Goal: Transaction & Acquisition: Purchase product/service

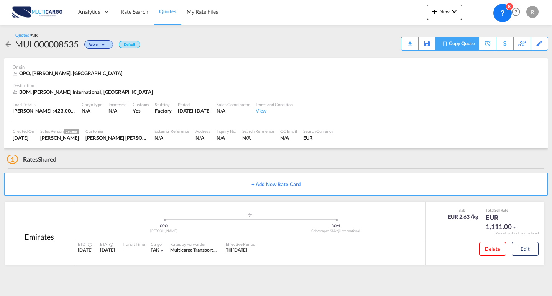
click at [468, 42] on div "Copy Quote" at bounding box center [462, 43] width 26 height 13
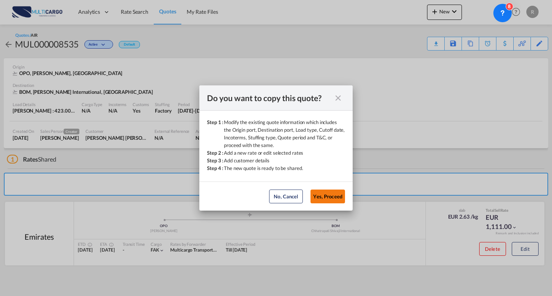
click at [326, 195] on button "Yes, Proceed" at bounding box center [328, 197] width 35 height 14
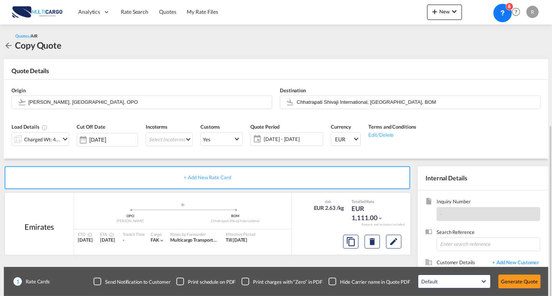
scroll to position [69, 0]
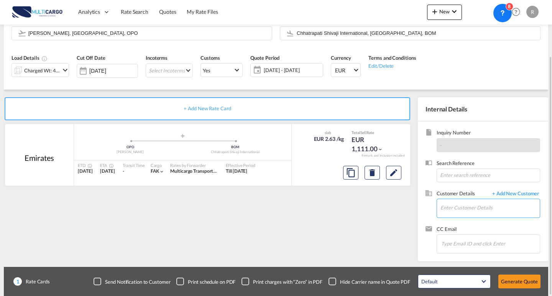
click at [449, 201] on input "Enter Customer Details" at bounding box center [490, 207] width 99 height 17
type input "deltrans"
drag, startPoint x: 449, startPoint y: 204, endPoint x: 431, endPoint y: 201, distance: 18.2
click at [393, 197] on div "+ Add New Rate Card [GEOGRAPHIC_DATA] added by you .a{fill:#aaa8ad;} .a{fill:#a…" at bounding box center [276, 176] width 545 height 172
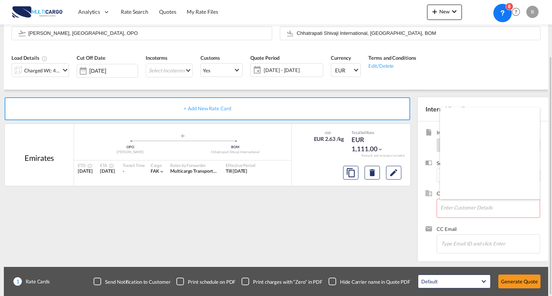
drag, startPoint x: 458, startPoint y: 212, endPoint x: 434, endPoint y: 206, distance: 25.3
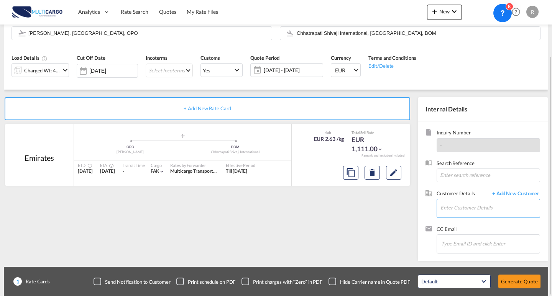
click at [469, 203] on input "Enter Customer Details" at bounding box center [490, 207] width 99 height 17
type input "[PERSON_NAME]"
drag, startPoint x: 390, startPoint y: 200, endPoint x: 386, endPoint y: 200, distance: 4.2
drag, startPoint x: 510, startPoint y: 199, endPoint x: 430, endPoint y: 199, distance: 80.5
click at [430, 199] on div "Customer Details + Add New Customer Enter Customer Details [PERSON_NAME]" at bounding box center [483, 208] width 115 height 36
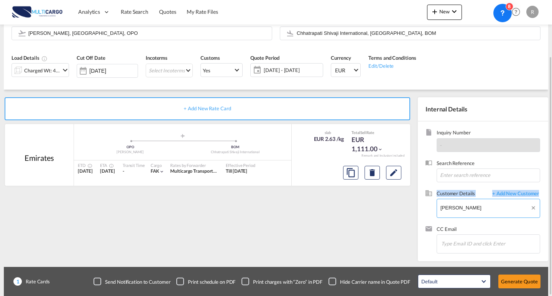
click at [369, 199] on div "+ Add New Rate Card [GEOGRAPHIC_DATA] added by you .a{fill:#aaa8ad;} .a{fill:#a…" at bounding box center [276, 176] width 545 height 172
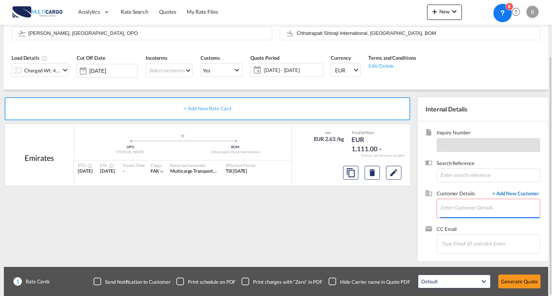
click at [530, 195] on span "+ Add New Customer" at bounding box center [515, 194] width 52 height 9
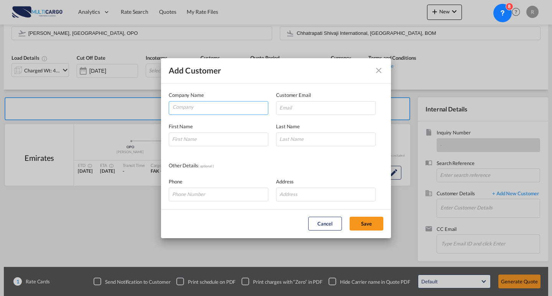
click at [206, 104] on input "Company" at bounding box center [220, 108] width 95 height 12
click at [211, 132] on div "First Name" at bounding box center [222, 135] width 107 height 24
click at [230, 145] on input "Add Customer Company ..." at bounding box center [219, 140] width 100 height 14
type input "[PERSON_NAME]"
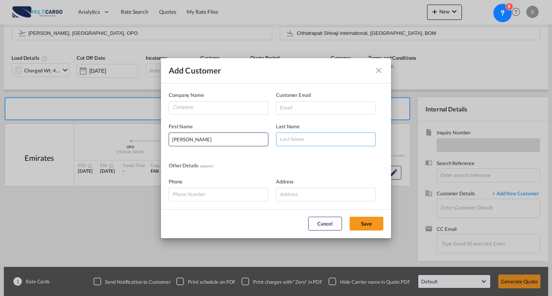
click at [343, 145] on input "Add Customer Company ..." at bounding box center [326, 140] width 100 height 14
type input "n"
type input "[PERSON_NAME]"
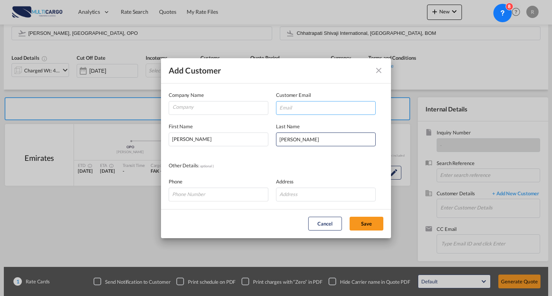
click at [309, 114] on input "Add Customer Company ..." at bounding box center [326, 108] width 100 height 14
click at [314, 111] on input "Add Customer Company ..." at bounding box center [326, 108] width 100 height 14
paste input "[EMAIL_ADDRESS][DOMAIN_NAME]"
type input "[EMAIL_ADDRESS][DOMAIN_NAME]"
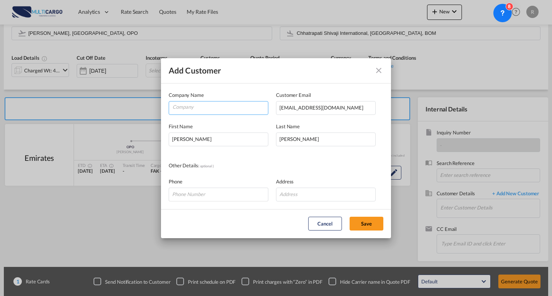
drag, startPoint x: 226, startPoint y: 112, endPoint x: 267, endPoint y: 129, distance: 43.8
click at [226, 111] on input "Company" at bounding box center [220, 108] width 95 height 12
type input "[PERSON_NAME]"
click at [143, 104] on div "Add Customer Company Name [PERSON_NAME] Customer Email [EMAIL_ADDRESS][DOMAIN_N…" at bounding box center [276, 148] width 552 height 296
type input "Deltrans Freight"
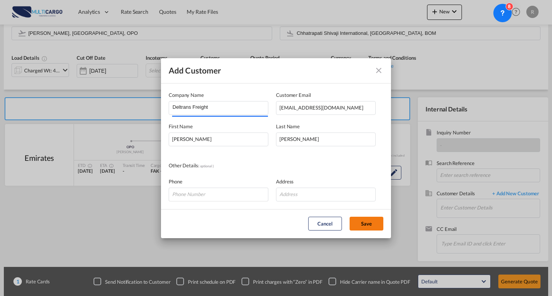
click at [364, 230] on button "Save" at bounding box center [367, 224] width 34 height 14
type input "Deltrans Freight, [PERSON_NAME], [EMAIL_ADDRESS][DOMAIN_NAME]"
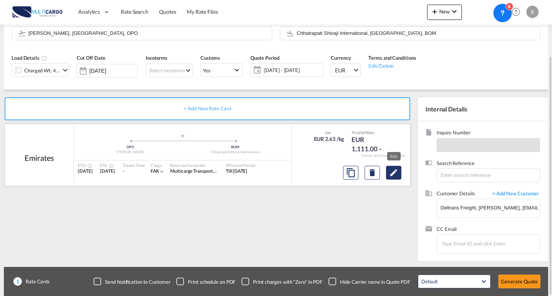
click at [393, 176] on md-icon "Edit" at bounding box center [393, 172] width 9 height 9
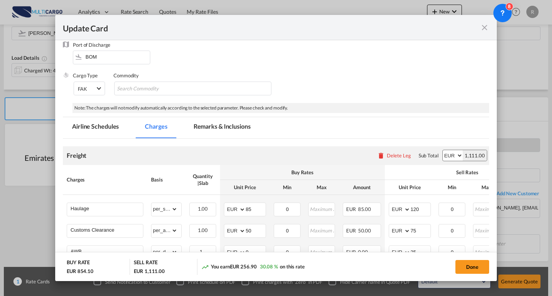
scroll to position [60, 0]
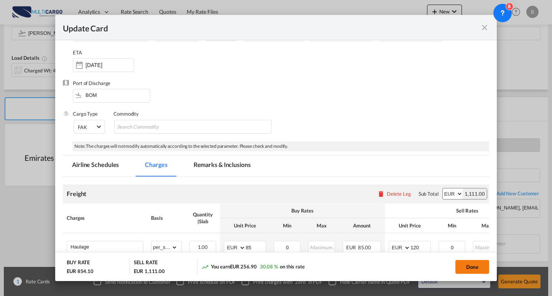
click at [484, 261] on button "Done" at bounding box center [473, 267] width 34 height 14
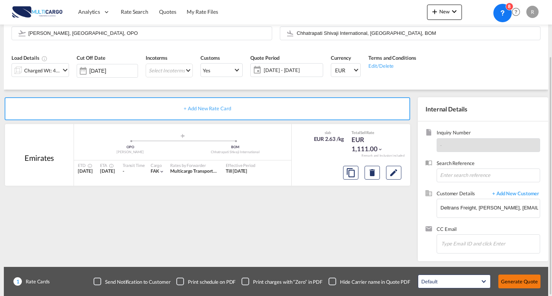
click at [527, 281] on button "Generate Quote" at bounding box center [520, 282] width 42 height 14
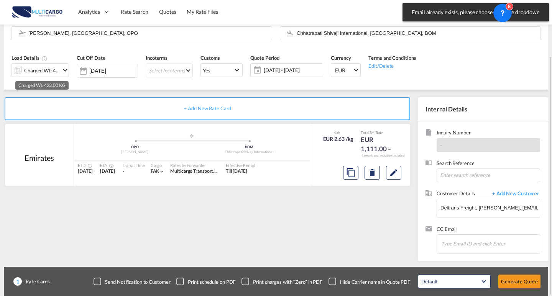
click at [59, 73] on div "Charged Wt: 423.00 KG" at bounding box center [42, 70] width 36 height 11
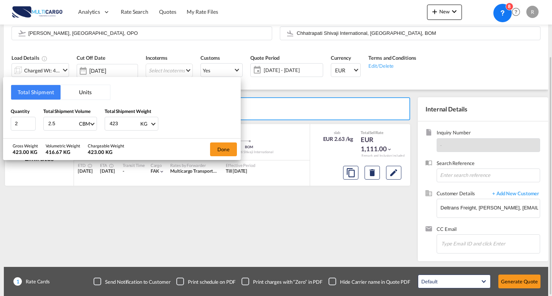
click at [59, 73] on div "Total Shipment Units Quantity 2 Total Shipment Volume 2.5 CBM CBM CFT KG LB Tot…" at bounding box center [276, 148] width 552 height 296
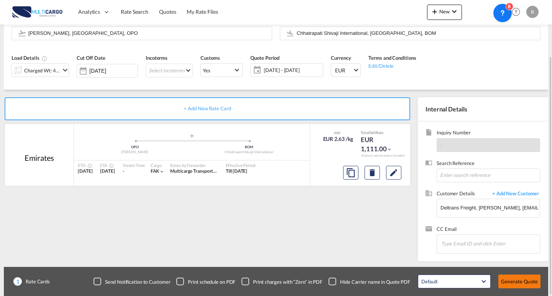
click at [530, 277] on button "Generate Quote" at bounding box center [520, 282] width 42 height 14
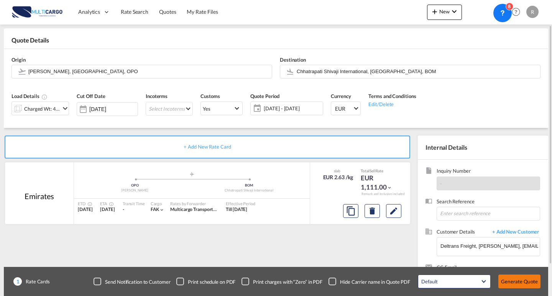
click at [512, 280] on button "Generate Quote" at bounding box center [520, 282] width 42 height 14
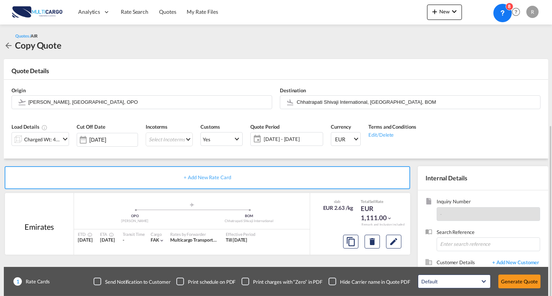
scroll to position [69, 0]
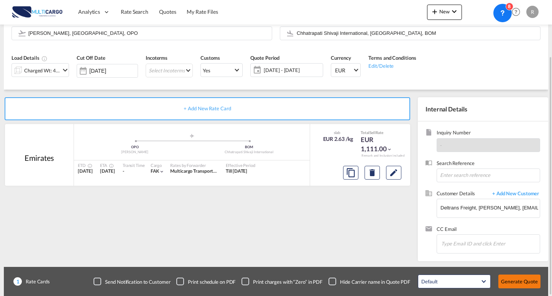
click at [518, 279] on button "Generate Quote" at bounding box center [520, 282] width 42 height 14
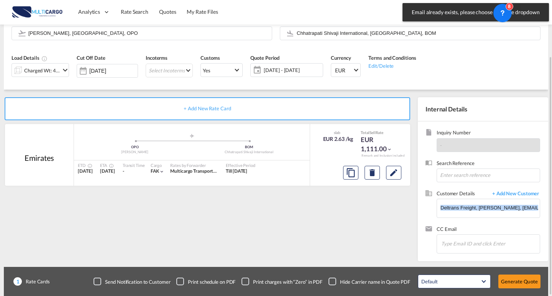
scroll to position [0, 20]
drag, startPoint x: 440, startPoint y: 206, endPoint x: 549, endPoint y: 206, distance: 108.9
click at [549, 206] on div "Quotes / AIR Copy Quote Quote Details Origin [PERSON_NAME], [GEOGRAPHIC_DATA], …" at bounding box center [276, 126] width 552 height 341
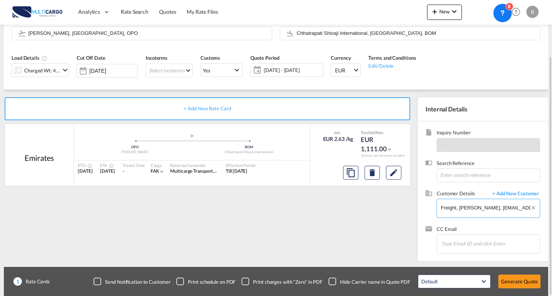
click at [504, 207] on input "Deltrans Freight, [PERSON_NAME], [EMAIL_ADDRESS][DOMAIN_NAME]" at bounding box center [490, 207] width 99 height 17
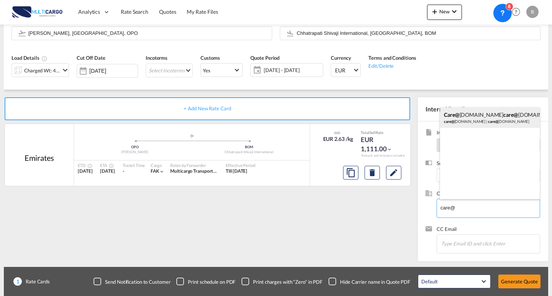
click at [491, 112] on div "care@ [DOMAIN_NAME] care@ [DOMAIN_NAME] care@ [DOMAIN_NAME] | care@ [DOMAIN_NAM…" at bounding box center [490, 117] width 100 height 21
type input "[EMAIL_ADDRESS][DOMAIN_NAME], [EMAIL_ADDRESS][DOMAIN_NAME] [EMAIL_ADDRESS][DOMA…"
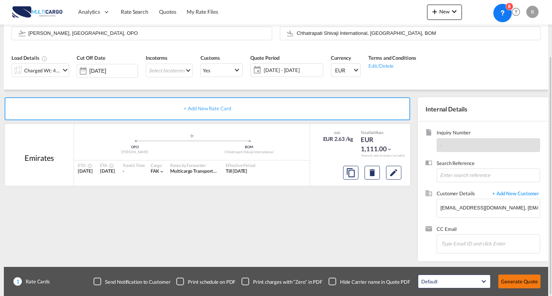
click at [523, 278] on button "Generate Quote" at bounding box center [520, 282] width 42 height 14
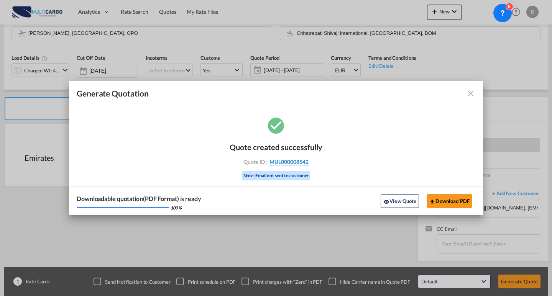
click at [295, 163] on span "MUL000008542" at bounding box center [289, 162] width 39 height 7
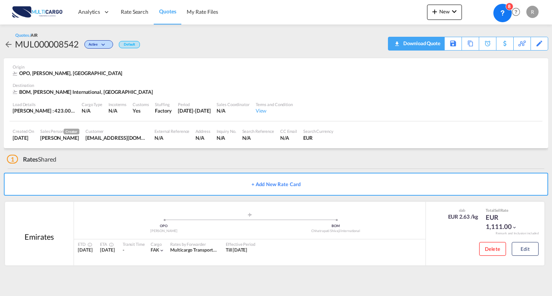
click at [434, 47] on div "Download Quote" at bounding box center [421, 43] width 39 height 12
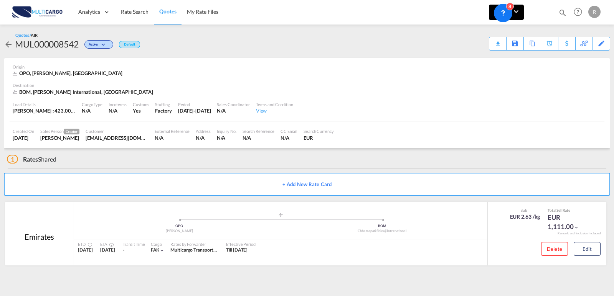
click at [521, 12] on button "New" at bounding box center [506, 12] width 35 height 15
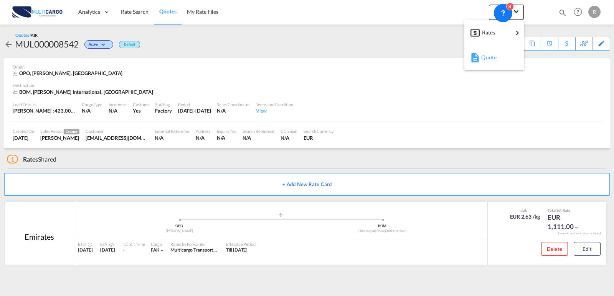
click at [511, 56] on div "Quote" at bounding box center [493, 57] width 47 height 19
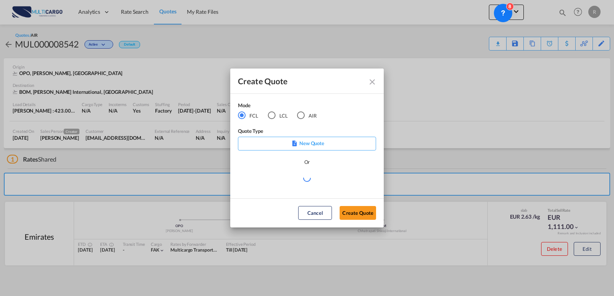
click at [306, 113] on md-radio-button "AIR" at bounding box center [307, 115] width 20 height 8
click at [308, 193] on div "Mode FCL LCL AIR Quote Type New Quote Or" at bounding box center [306, 146] width 153 height 105
click at [311, 186] on md-select "Select template EXP EXW AIR 09/2025 [PERSON_NAME] | [DATE] IMP_DAP_AIR <500KG -…" at bounding box center [307, 181] width 138 height 15
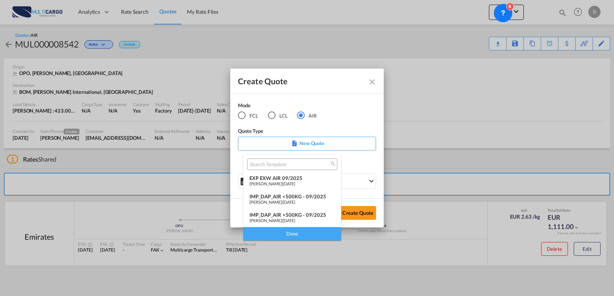
click at [291, 178] on div "EXP EXW AIR 09/2025" at bounding box center [292, 178] width 86 height 6
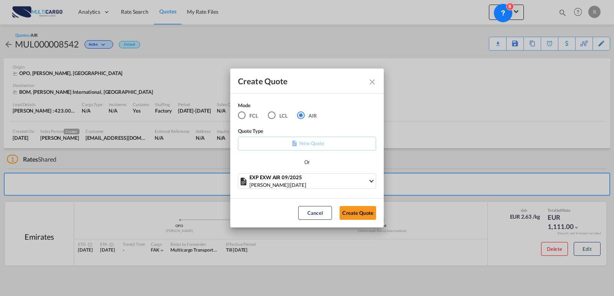
drag, startPoint x: 339, startPoint y: 208, endPoint x: 357, endPoint y: 213, distance: 18.8
click at [339, 208] on div "Cancel Create Quote" at bounding box center [337, 213] width 86 height 14
click at [357, 213] on button "Create Quote" at bounding box center [357, 213] width 36 height 14
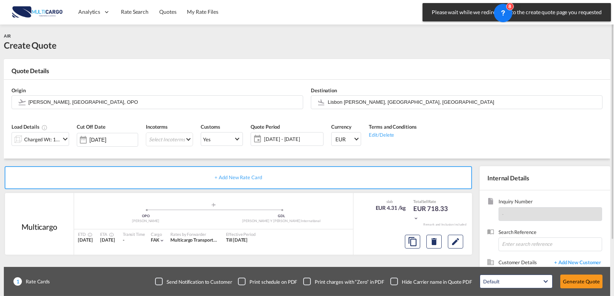
click at [53, 140] on div "Charged Wt: 166.67 KG" at bounding box center [42, 139] width 36 height 11
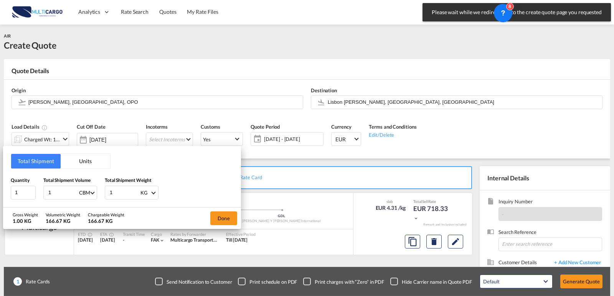
click at [80, 160] on button "Units" at bounding box center [85, 161] width 49 height 15
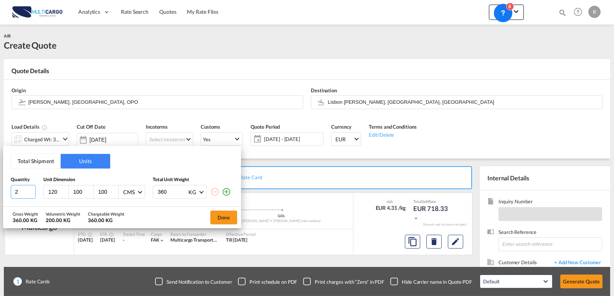
drag, startPoint x: 30, startPoint y: 190, endPoint x: 7, endPoint y: 184, distance: 23.9
click at [11, 185] on input "2" at bounding box center [23, 192] width 25 height 14
type input "1"
click at [31, 194] on input "1" at bounding box center [23, 192] width 25 height 14
drag, startPoint x: 59, startPoint y: 193, endPoint x: 79, endPoint y: 193, distance: 19.6
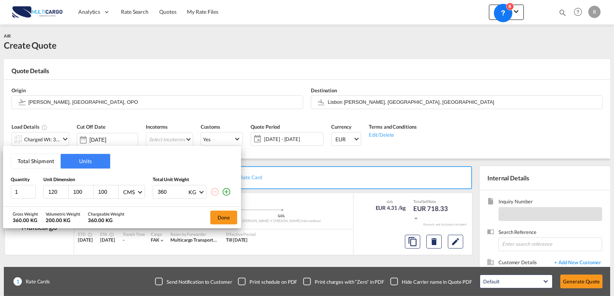
click at [52, 191] on input "120" at bounding box center [58, 192] width 21 height 7
type input "100"
drag, startPoint x: 82, startPoint y: 193, endPoint x: 69, endPoint y: 190, distance: 12.9
click at [69, 190] on div "100" at bounding box center [81, 192] width 25 height 13
type input "93"
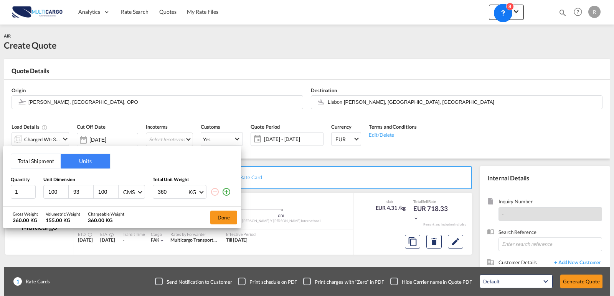
drag, startPoint x: 107, startPoint y: 192, endPoint x: 98, endPoint y: 189, distance: 10.0
click at [98, 189] on input "100" at bounding box center [107, 192] width 21 height 7
type input "5"
drag, startPoint x: 170, startPoint y: 191, endPoint x: 155, endPoint y: 191, distance: 15.0
click at [155, 191] on div "360 KG KG LB" at bounding box center [180, 192] width 54 height 14
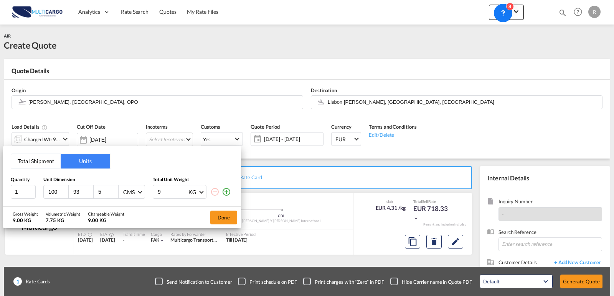
type input "9"
click at [166, 217] on div "Gross Weight 9.00 KG Volumetric Weight 7.75 KG Chargeable Weight 9.00 KG Done" at bounding box center [122, 217] width 238 height 21
click at [227, 214] on button "Done" at bounding box center [223, 218] width 27 height 14
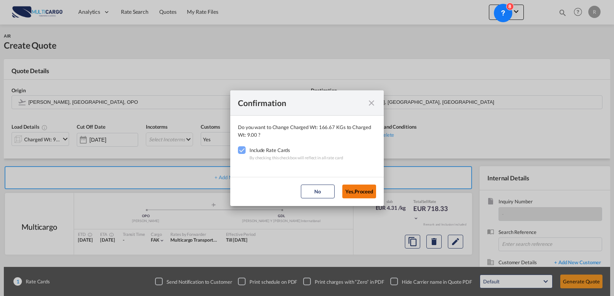
click at [355, 195] on button "Yes,Proceed" at bounding box center [359, 192] width 34 height 14
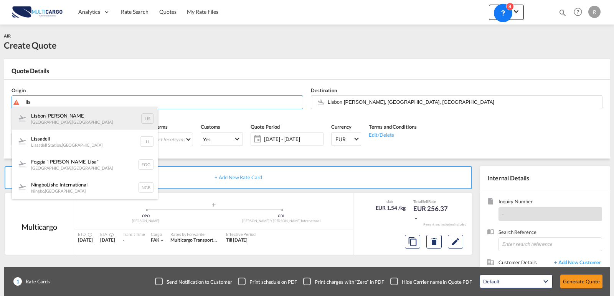
click at [96, 115] on div "Lis bon [PERSON_NAME] [GEOGRAPHIC_DATA] , [GEOGRAPHIC_DATA] LIS" at bounding box center [85, 118] width 146 height 23
type input "Lisbon [PERSON_NAME], [GEOGRAPHIC_DATA], [GEOGRAPHIC_DATA]"
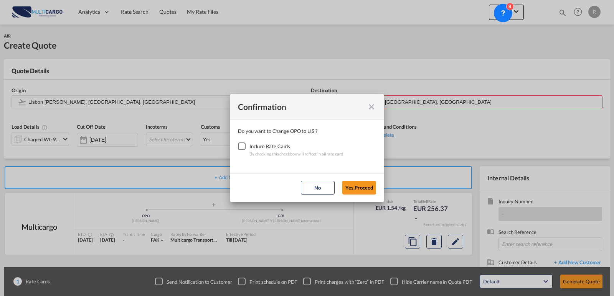
drag, startPoint x: 237, startPoint y: 145, endPoint x: 241, endPoint y: 145, distance: 3.9
click at [239, 145] on div "Checkbox No Ink" at bounding box center [242, 147] width 8 height 8
click at [356, 187] on button "Yes,Proceed" at bounding box center [359, 188] width 34 height 14
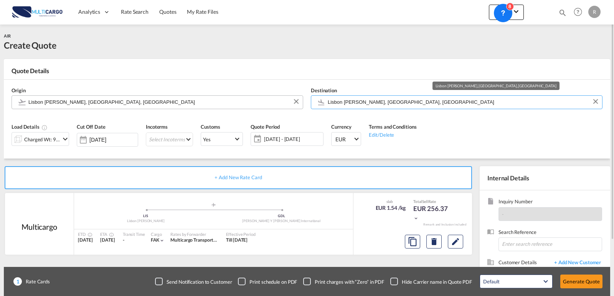
drag, startPoint x: 400, startPoint y: 103, endPoint x: 248, endPoint y: 108, distance: 152.7
click at [248, 108] on div "Origin [GEOGRAPHIC_DATA] [GEOGRAPHIC_DATA], [GEOGRAPHIC_DATA], [GEOGRAPHIC_DATA…" at bounding box center [307, 98] width 598 height 37
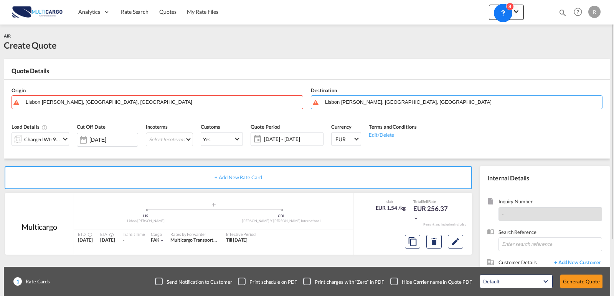
drag, startPoint x: 402, startPoint y: 102, endPoint x: 286, endPoint y: 111, distance: 115.8
click at [286, 111] on div "Origin [GEOGRAPHIC_DATA] [PERSON_NAME], [GEOGRAPHIC_DATA], LIS Destination [GEO…" at bounding box center [307, 98] width 598 height 37
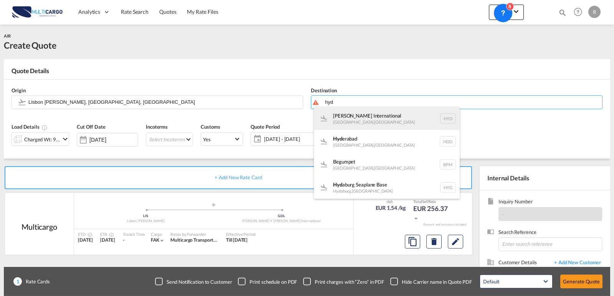
click at [396, 117] on div "[PERSON_NAME] International [GEOGRAPHIC_DATA] , [GEOGRAPHIC_DATA] HYD" at bounding box center [387, 118] width 146 height 23
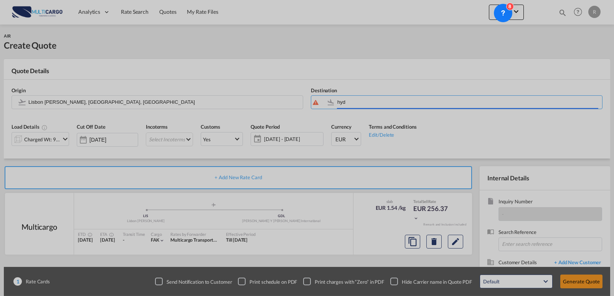
type input "[PERSON_NAME] International, [GEOGRAPHIC_DATA], HYD"
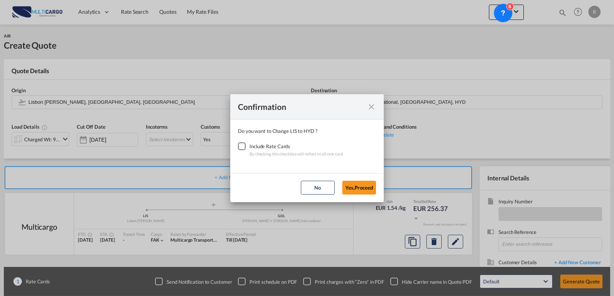
click at [244, 148] on div "Checkbox No Ink" at bounding box center [242, 147] width 8 height 8
click at [364, 185] on button "Yes,Proceed" at bounding box center [359, 188] width 34 height 14
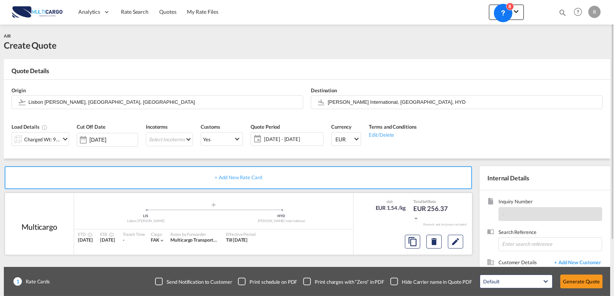
click at [457, 249] on div at bounding box center [434, 242] width 64 height 18
click at [457, 246] on md-icon "Edit" at bounding box center [455, 241] width 9 height 9
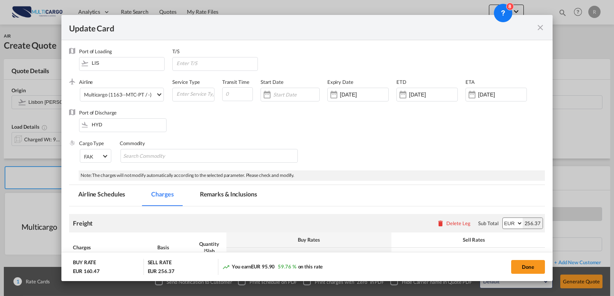
scroll to position [186, 0]
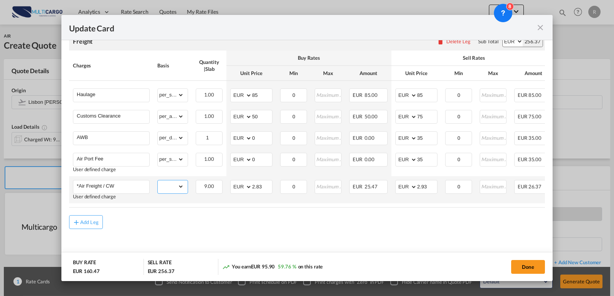
click at [176, 183] on select "gross_weight volumetric_weight per_shipment per_bl per_km % on air freight per_…" at bounding box center [171, 187] width 26 height 12
select select "per_shipment"
click at [158, 181] on select "gross_weight volumetric_weight per_shipment per_bl per_km % on air freight per_…" at bounding box center [171, 187] width 26 height 12
drag, startPoint x: 128, startPoint y: 183, endPoint x: 42, endPoint y: 182, distance: 85.9
click at [42, 182] on div "Update Card Port of [GEOGRAPHIC_DATA] LIS T/S .a{fill:#aaa8ad;} Airline Multica…" at bounding box center [307, 148] width 614 height 296
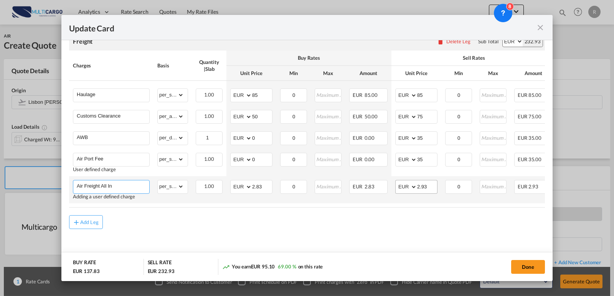
type input "Air Freight All In"
drag, startPoint x: 433, startPoint y: 185, endPoint x: 379, endPoint y: 186, distance: 54.1
click at [379, 186] on tr "Air Freight All In Adding a user defined charge Please Enter Already Exists gro…" at bounding box center [340, 189] width 543 height 27
type input "150"
drag, startPoint x: 256, startPoint y: 186, endPoint x: 244, endPoint y: 184, distance: 12.9
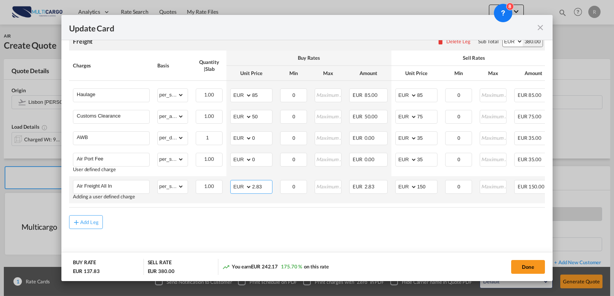
click at [244, 184] on md-input-container "AED AFN ALL AMD ANG AOA ARS AUD AWG AZN BAM BBD BDT BGN BHD BIF BMD BND [PERSON…" at bounding box center [251, 187] width 42 height 14
type input "50"
drag, startPoint x: 429, startPoint y: 233, endPoint x: 391, endPoint y: 212, distance: 43.4
click at [429, 233] on md-content "Freight Please enter leg name Leg Name Already Exists Delete Leg Sub Total AED …" at bounding box center [307, 144] width 476 height 238
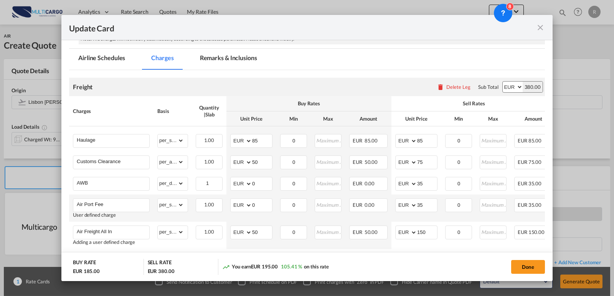
scroll to position [148, 0]
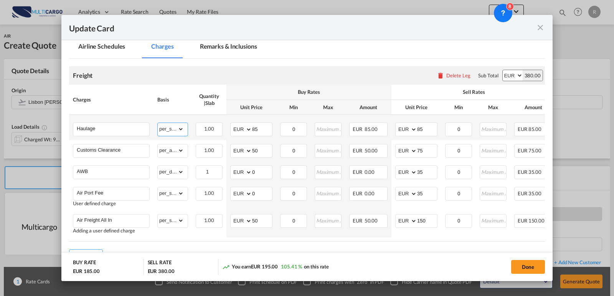
click at [164, 129] on select "gross_weight volumetric_weight per_shipment per_bl per_km % on air freight per_…" at bounding box center [171, 129] width 26 height 12
click at [165, 128] on select "gross_weight volumetric_weight per_shipment per_bl per_km % on air freight per_…" at bounding box center [171, 129] width 26 height 12
drag, startPoint x: 522, startPoint y: 271, endPoint x: 521, endPoint y: 262, distance: 8.9
click at [522, 271] on button "Done" at bounding box center [528, 267] width 34 height 14
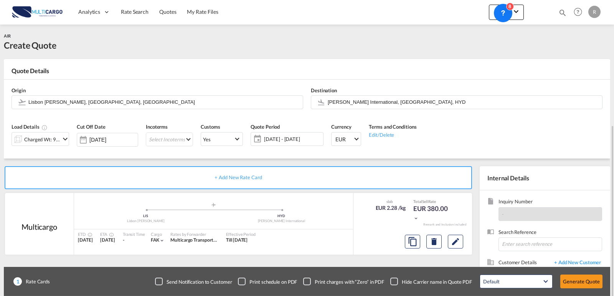
scroll to position [69, 0]
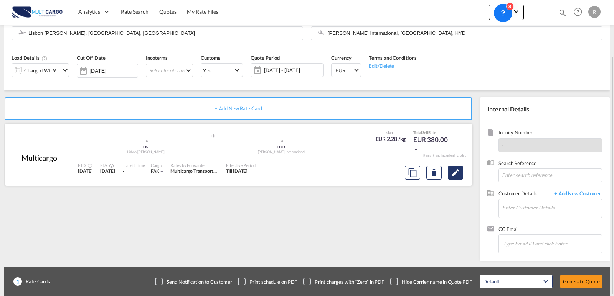
drag, startPoint x: 470, startPoint y: 176, endPoint x: 452, endPoint y: 173, distance: 17.9
click at [468, 176] on div at bounding box center [412, 172] width 119 height 20
click at [452, 173] on md-icon "Edit" at bounding box center [455, 172] width 9 height 9
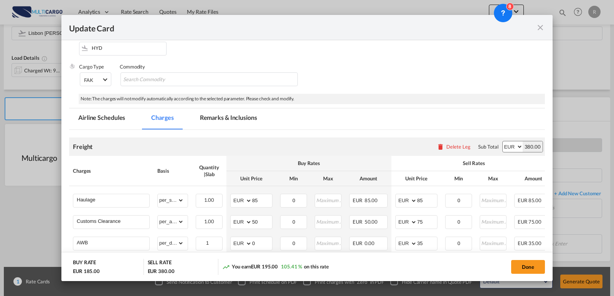
scroll to position [0, 0]
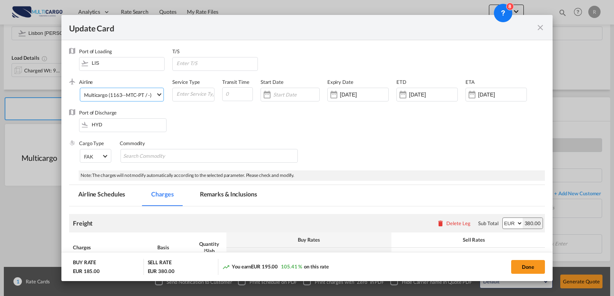
click at [143, 95] on div "Multicargo (1163--MTC-PT / -)" at bounding box center [117, 95] width 67 height 6
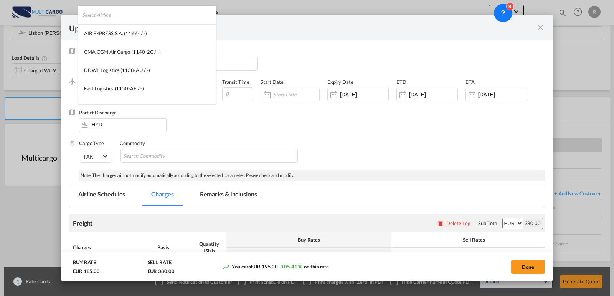
click at [136, 20] on input "search" at bounding box center [149, 15] width 134 height 18
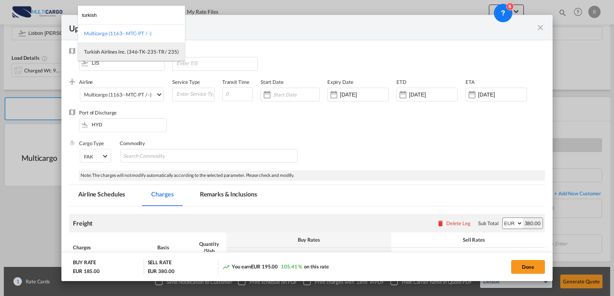
type input "turkish"
click at [122, 47] on md-option "Turkish Airlines Inc. (346-TK-235-TR / 235)" at bounding box center [131, 52] width 107 height 18
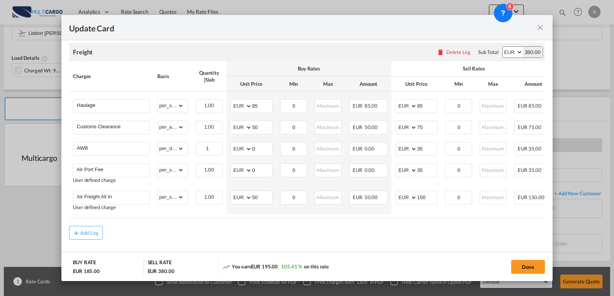
scroll to position [186, 0]
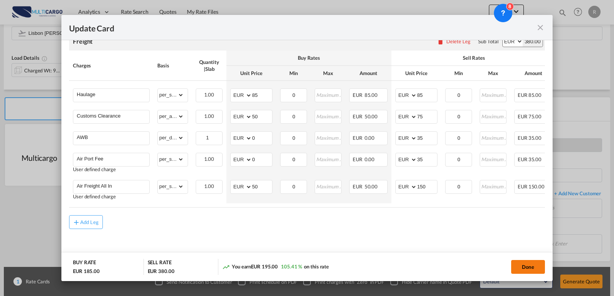
click at [537, 267] on button "Done" at bounding box center [528, 267] width 34 height 14
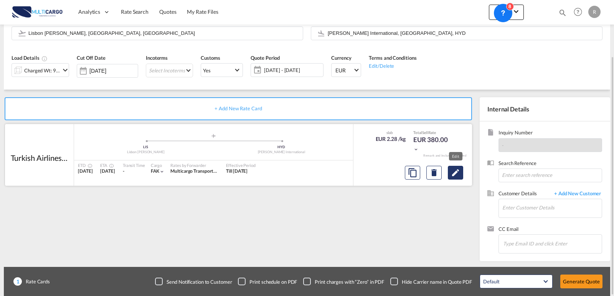
click at [460, 175] on button "Edit" at bounding box center [455, 173] width 15 height 14
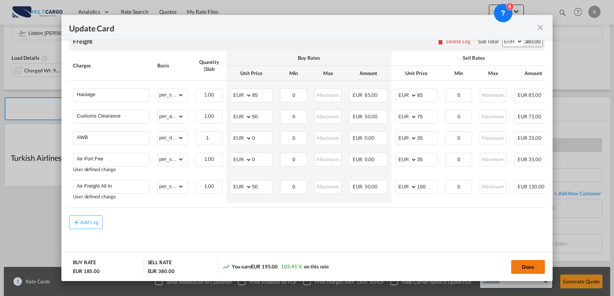
click at [527, 268] on button "Done" at bounding box center [528, 267] width 34 height 14
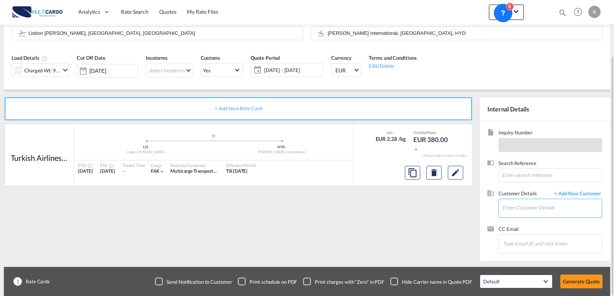
click at [516, 212] on input "Enter Customer Details" at bounding box center [551, 207] width 99 height 17
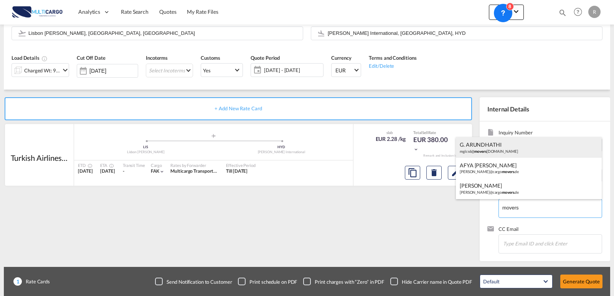
click at [472, 146] on div "G. ARUNDHATHI mglcs6@ movers [DOMAIN_NAME]" at bounding box center [529, 147] width 146 height 21
type input "Movers Global Logistics LLP, G. ARUNDHATHI, [EMAIL_ADDRESS][DOMAIN_NAME]"
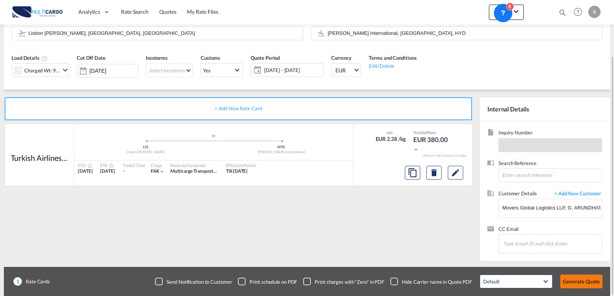
click at [552, 279] on button "Generate Quote" at bounding box center [581, 282] width 42 height 14
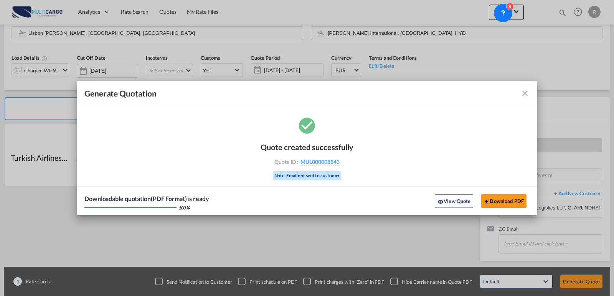
drag, startPoint x: 306, startPoint y: 164, endPoint x: 240, endPoint y: 155, distance: 65.8
click at [306, 164] on span "MUL000008543" at bounding box center [319, 162] width 39 height 7
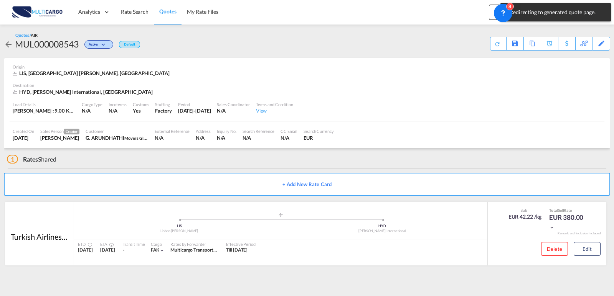
click at [71, 46] on div "MUL000008543" at bounding box center [47, 44] width 64 height 12
copy div "MUL000008543"
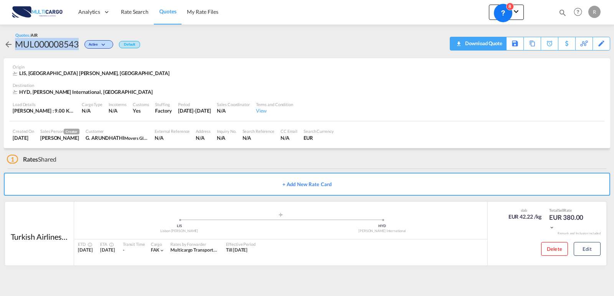
click at [467, 44] on div "Download Quote" at bounding box center [482, 43] width 39 height 12
